Goal: Check status: Check status

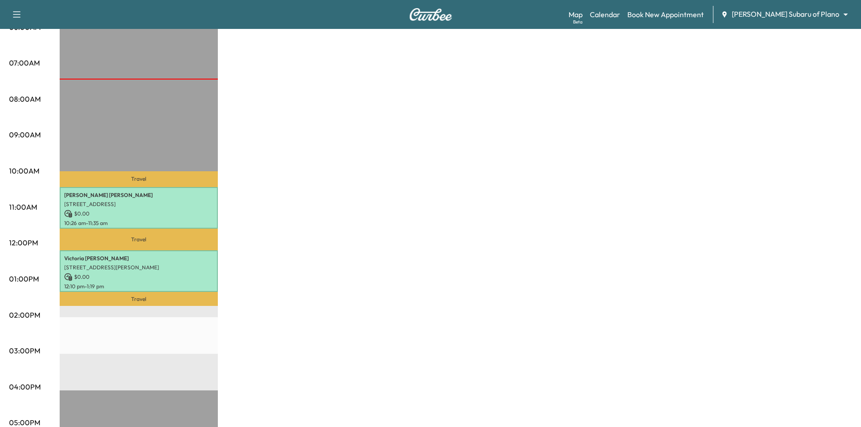
scroll to position [45, 0]
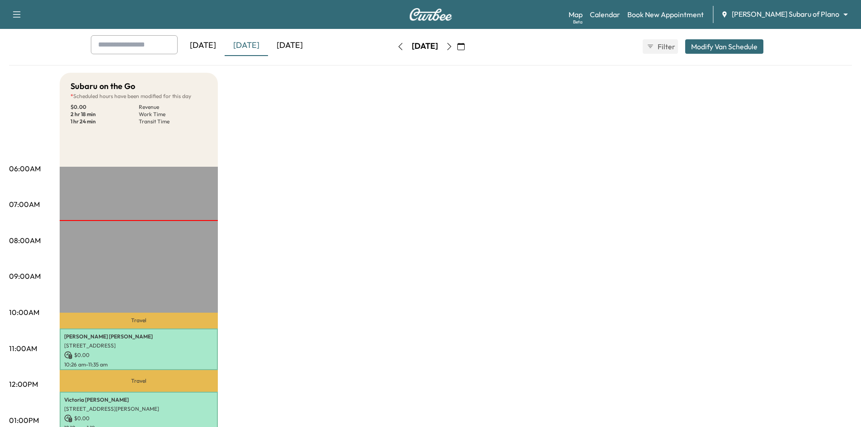
click at [291, 50] on div "[DATE]" at bounding box center [289, 45] width 43 height 21
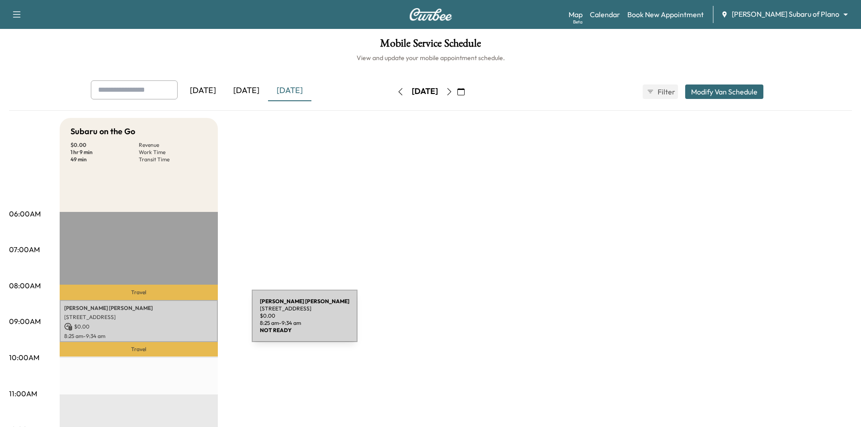
click at [184, 323] on p "$ 0.00" at bounding box center [138, 327] width 149 height 8
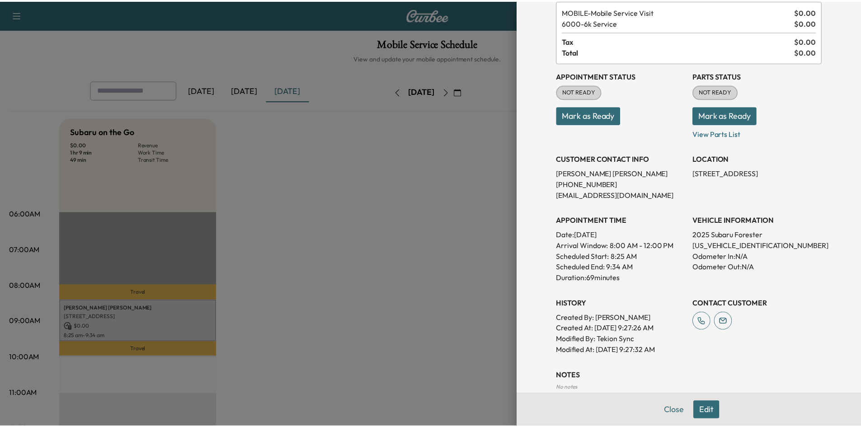
scroll to position [148, 0]
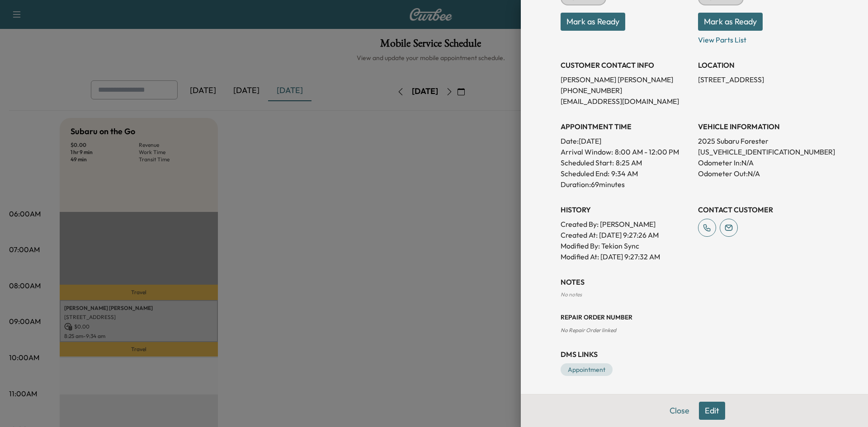
click at [403, 204] on div at bounding box center [434, 213] width 868 height 427
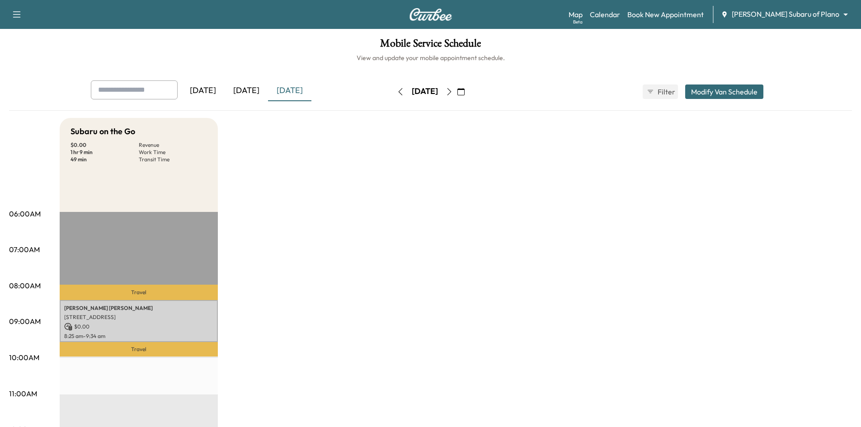
click at [248, 89] on div "[DATE]" at bounding box center [246, 90] width 43 height 21
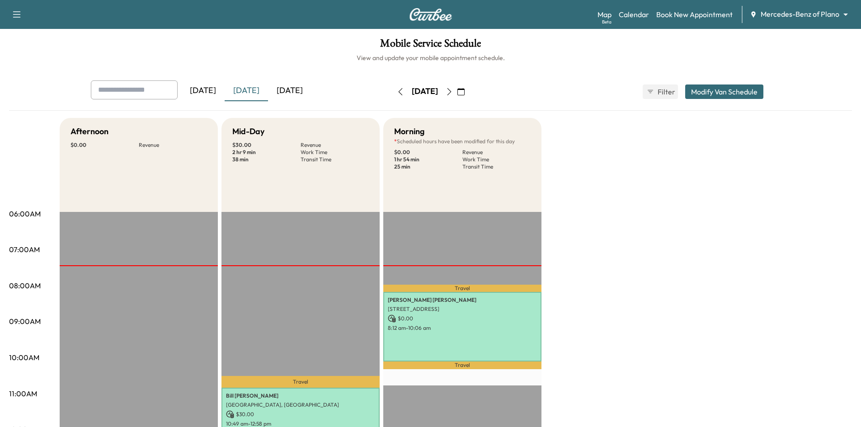
click at [300, 90] on div "[DATE]" at bounding box center [289, 90] width 43 height 21
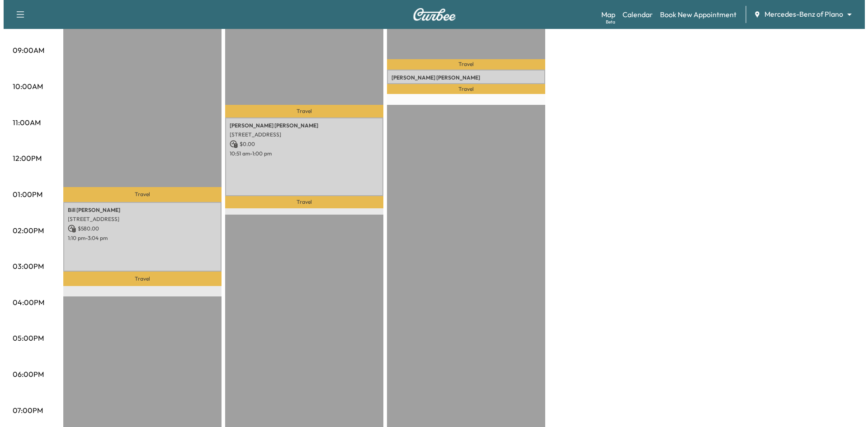
scroll to position [90, 0]
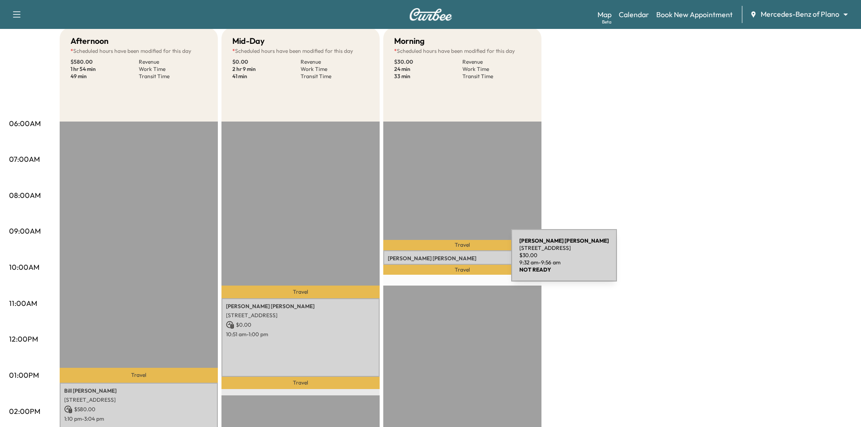
click at [443, 261] on div "[PERSON_NAME] [STREET_ADDRESS] $ 30.00 9:32 am - 9:56 am" at bounding box center [462, 257] width 158 height 14
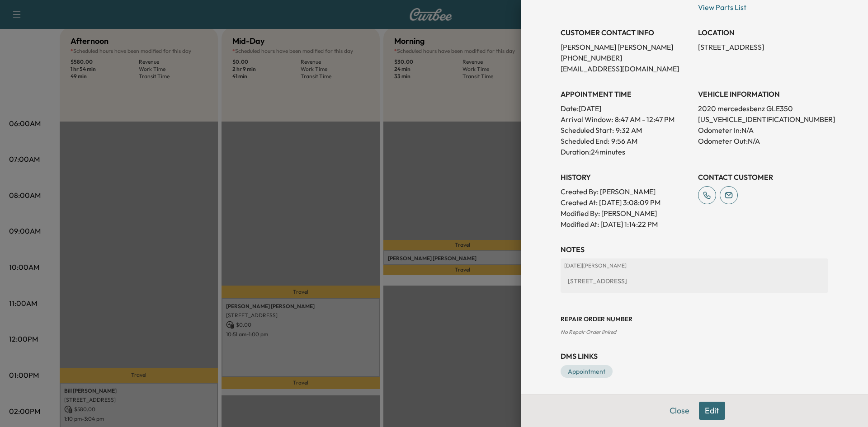
scroll to position [181, 0]
click at [344, 269] on div at bounding box center [434, 213] width 868 height 427
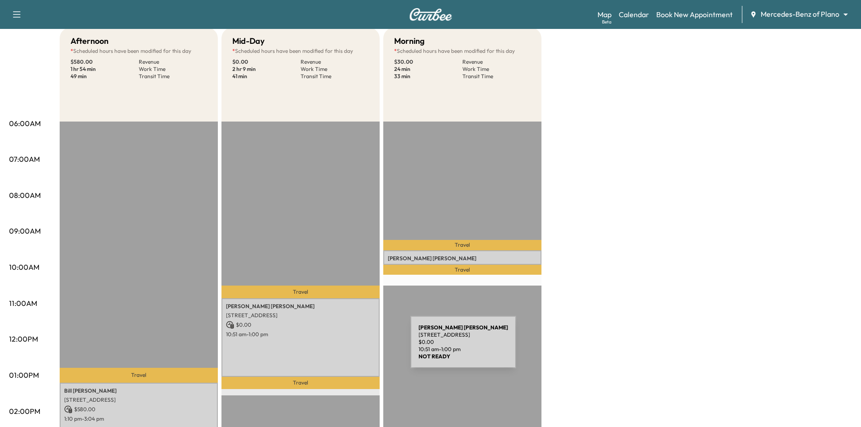
click at [343, 348] on div "[PERSON_NAME] [STREET_ADDRESS] $ 0.00 10:51 am - 1:00 pm" at bounding box center [300, 337] width 158 height 79
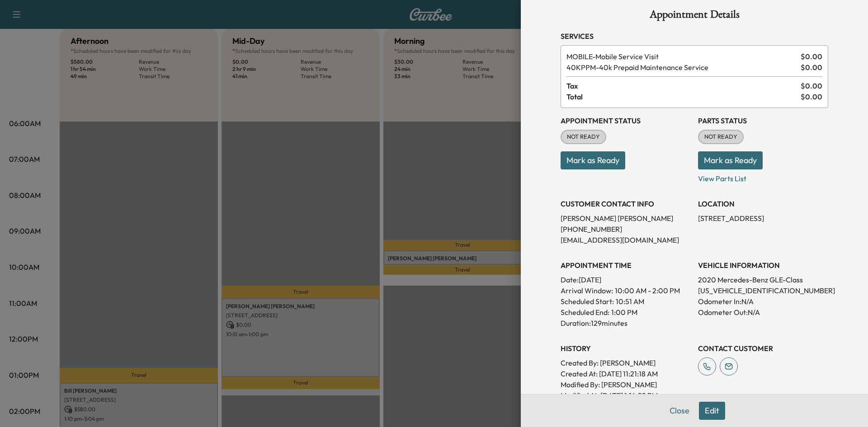
scroll to position [0, 0]
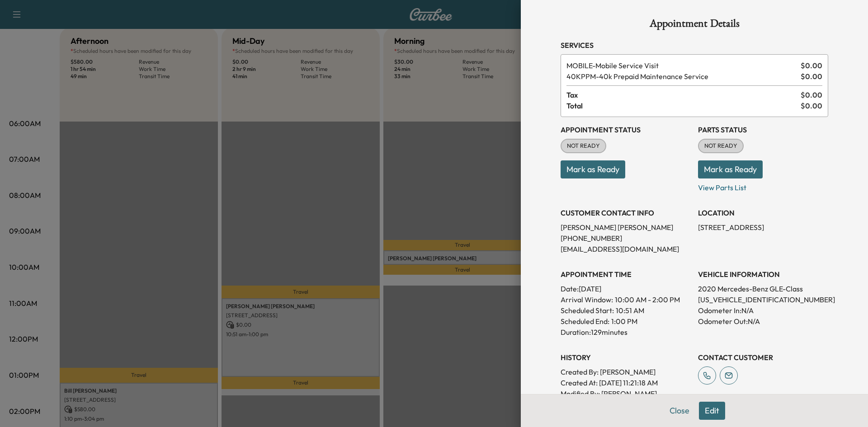
click at [351, 210] on div at bounding box center [434, 213] width 868 height 427
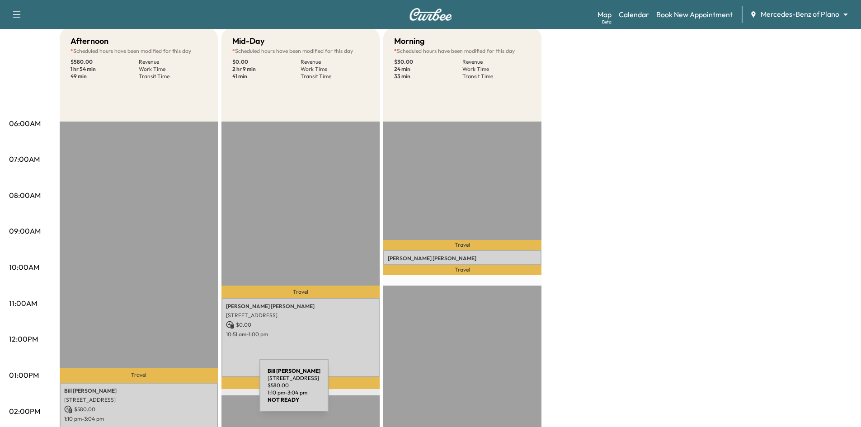
click at [192, 391] on p "[PERSON_NAME]" at bounding box center [138, 390] width 149 height 7
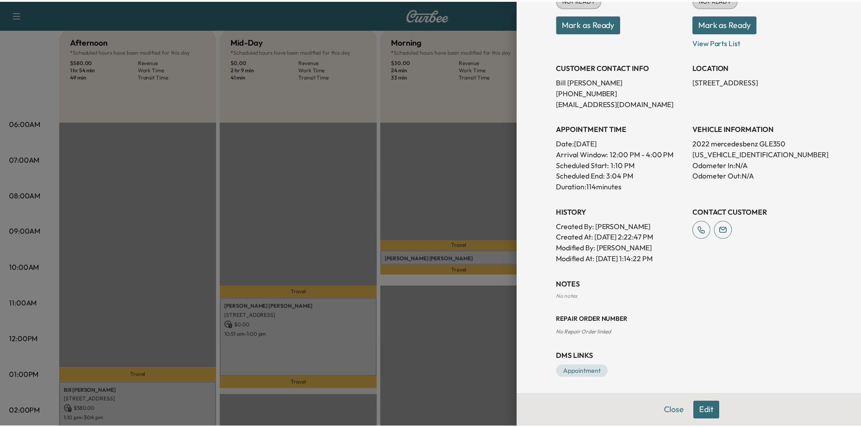
scroll to position [148, 0]
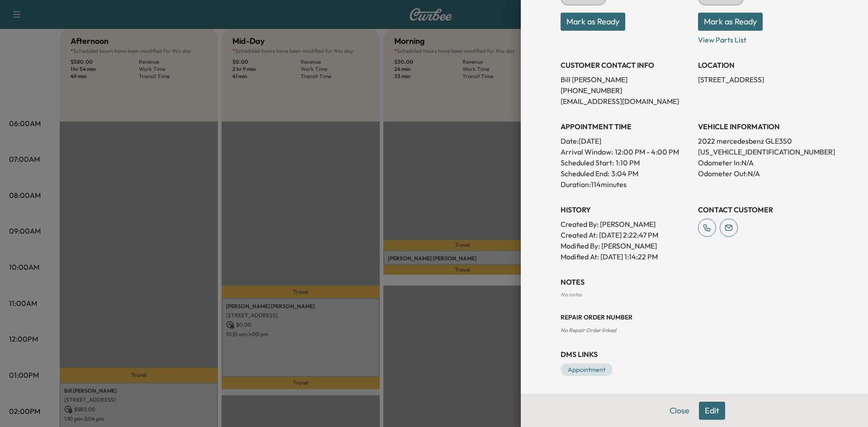
click at [407, 204] on div at bounding box center [434, 213] width 868 height 427
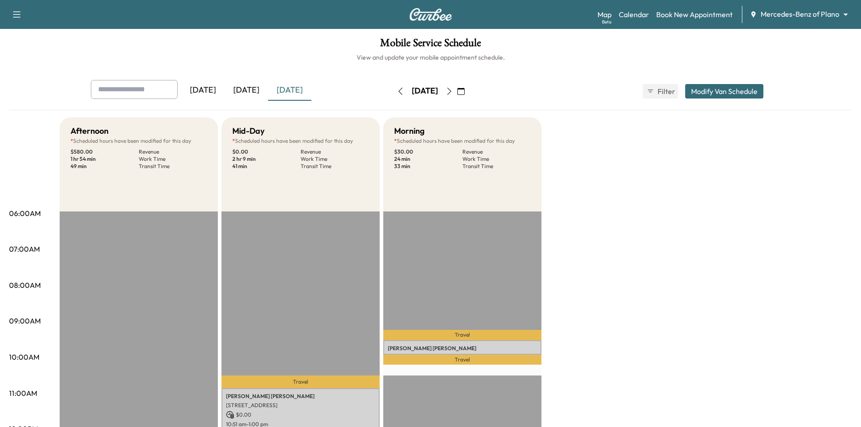
scroll to position [0, 0]
click at [249, 91] on div "[DATE]" at bounding box center [246, 90] width 43 height 21
